Goal: Task Accomplishment & Management: Manage account settings

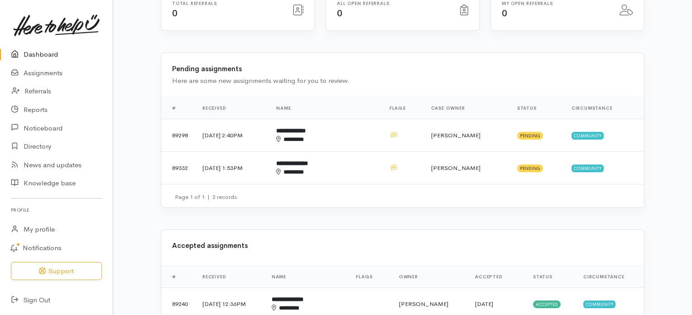
scroll to position [185, 0]
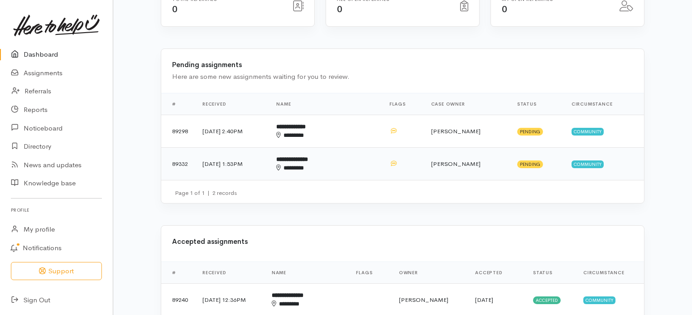
click at [308, 156] on b "**********" at bounding box center [292, 159] width 32 height 6
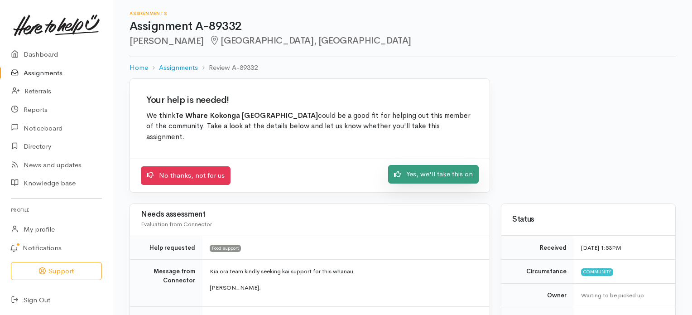
click at [436, 170] on link "Yes, we'll take this on" at bounding box center [433, 174] width 91 height 19
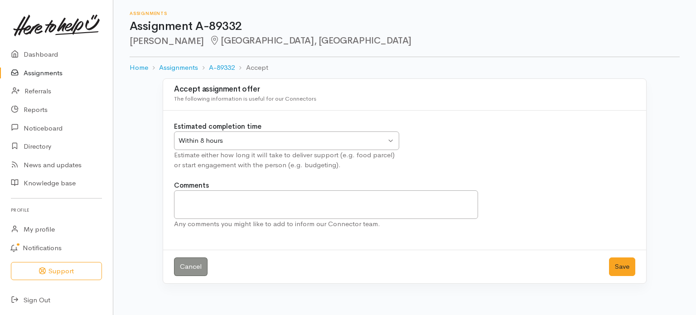
click at [390, 141] on div "Within 8 hours Within 8 hours" at bounding box center [286, 140] width 225 height 19
click at [627, 265] on button "Save" at bounding box center [622, 266] width 26 height 19
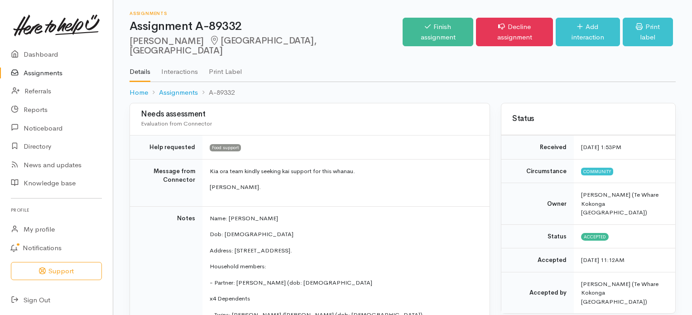
click at [46, 73] on link "Assignments" at bounding box center [56, 73] width 113 height 19
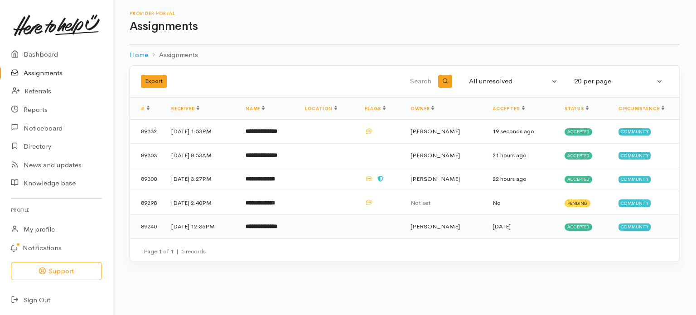
click at [275, 225] on b "**********" at bounding box center [262, 226] width 32 height 6
click at [275, 176] on b "**********" at bounding box center [260, 179] width 29 height 6
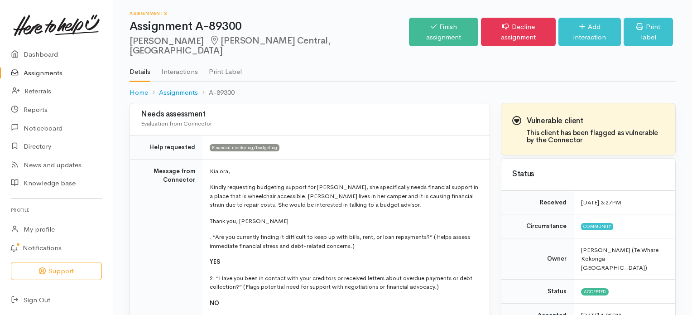
click at [38, 74] on link "Assignments" at bounding box center [56, 73] width 113 height 19
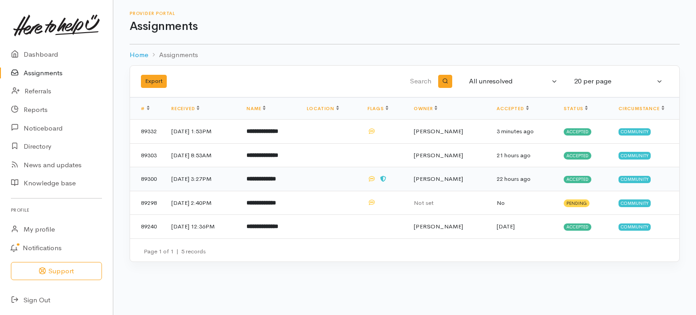
click at [276, 178] on b "**********" at bounding box center [260, 179] width 29 height 6
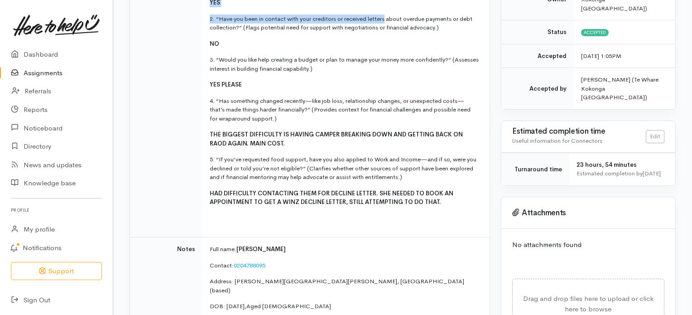
scroll to position [255, 0]
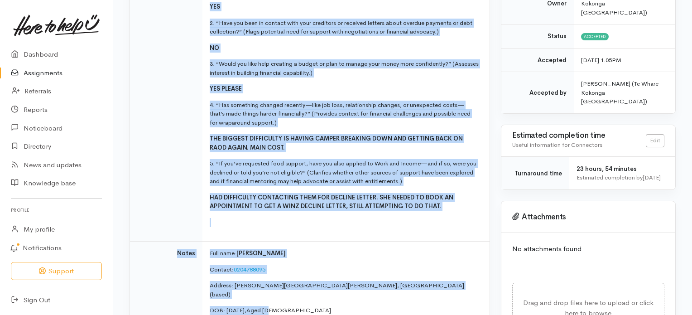
drag, startPoint x: 210, startPoint y: 44, endPoint x: 400, endPoint y: 288, distance: 309.8
click at [400, 288] on tbody "Help requested Financial mentoring/budgeting Message from Connector Kia ora, Ki…" at bounding box center [310, 116] width 360 height 473
copy tbody "Kia ora, Kindly requesting budgeting support for Rebecca, she specifically need…"
click at [388, 218] on p at bounding box center [344, 222] width 269 height 9
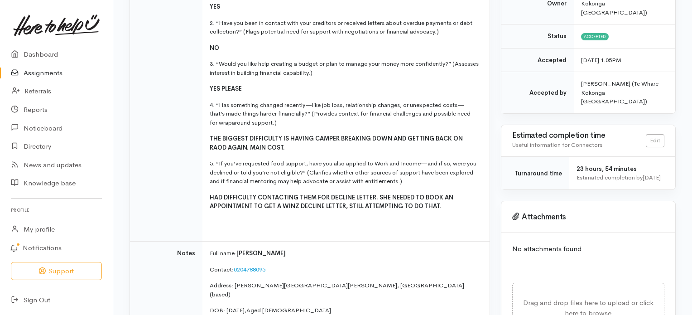
click at [420, 134] on p "THE BIGGEST DIFFICULTY IS HAVING CAMPER BREAKING DOWN AND GETTING BACK ON RAOD …" at bounding box center [344, 143] width 269 height 18
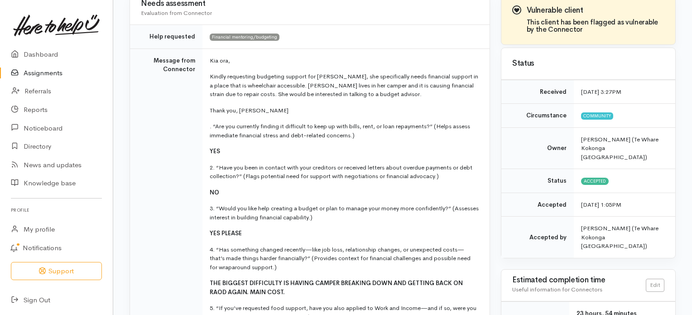
scroll to position [50, 0]
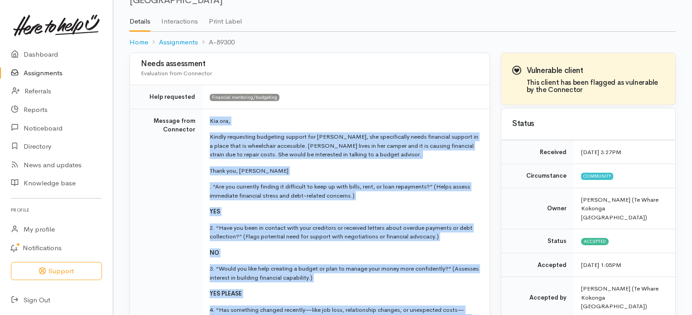
drag, startPoint x: 435, startPoint y: 195, endPoint x: 210, endPoint y: 110, distance: 240.3
click at [210, 110] on td "Kia ora, Kindly requesting budgeting support for Rebecca, she specifically need…" at bounding box center [345, 277] width 287 height 337
copy td "Kia ora, Kindly requesting budgeting support for Rebecca, she specifically need…"
drag, startPoint x: 681, startPoint y: 106, endPoint x: 684, endPoint y: 186, distance: 79.8
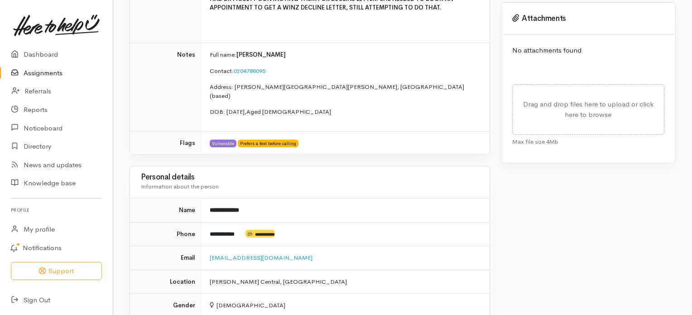
scroll to position [456, 0]
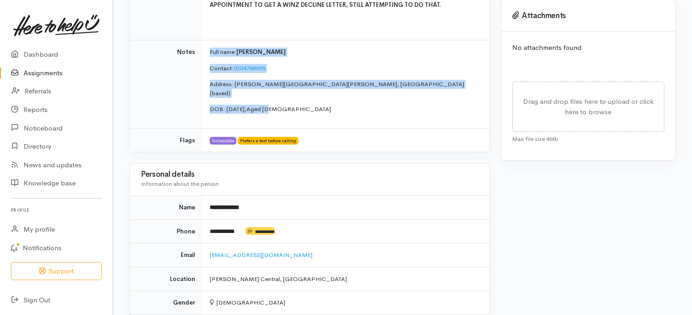
drag, startPoint x: 286, startPoint y: 87, endPoint x: 209, endPoint y: 38, distance: 91.0
click at [209, 40] on td "Full name: Rebecca smith Contact: 0204788095 Address: Hamilton Central, Hamilto…" at bounding box center [345, 84] width 287 height 88
copy td "Full name: Rebecca smith Contact: 0204788095 Address: Hamilton Central, Hamilto…"
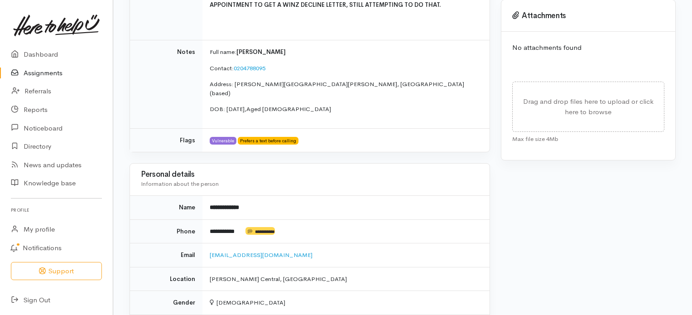
click at [398, 170] on h3 "Personal details" at bounding box center [310, 174] width 338 height 9
